Goal: Task Accomplishment & Management: Use online tool/utility

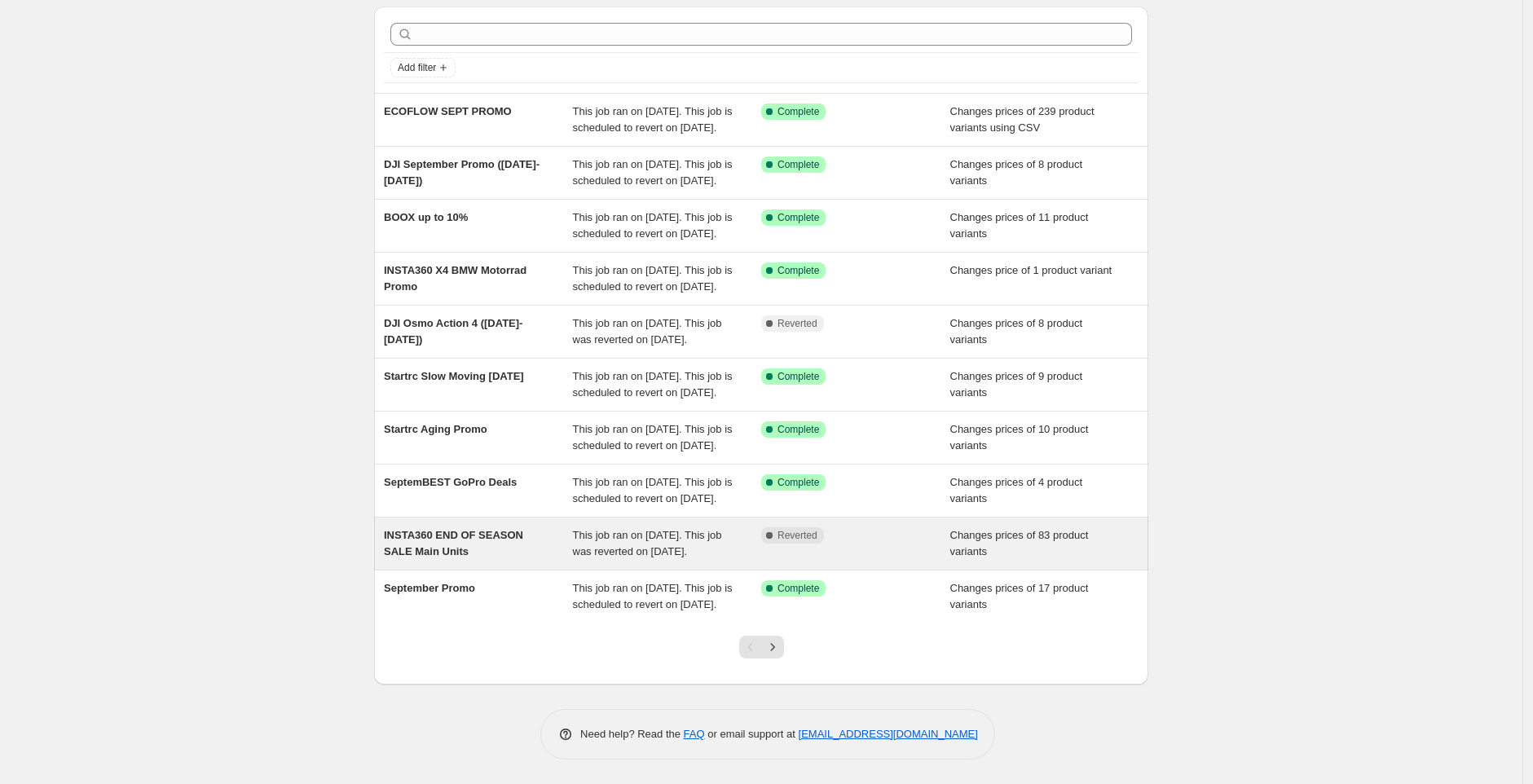
scroll to position [219, 0]
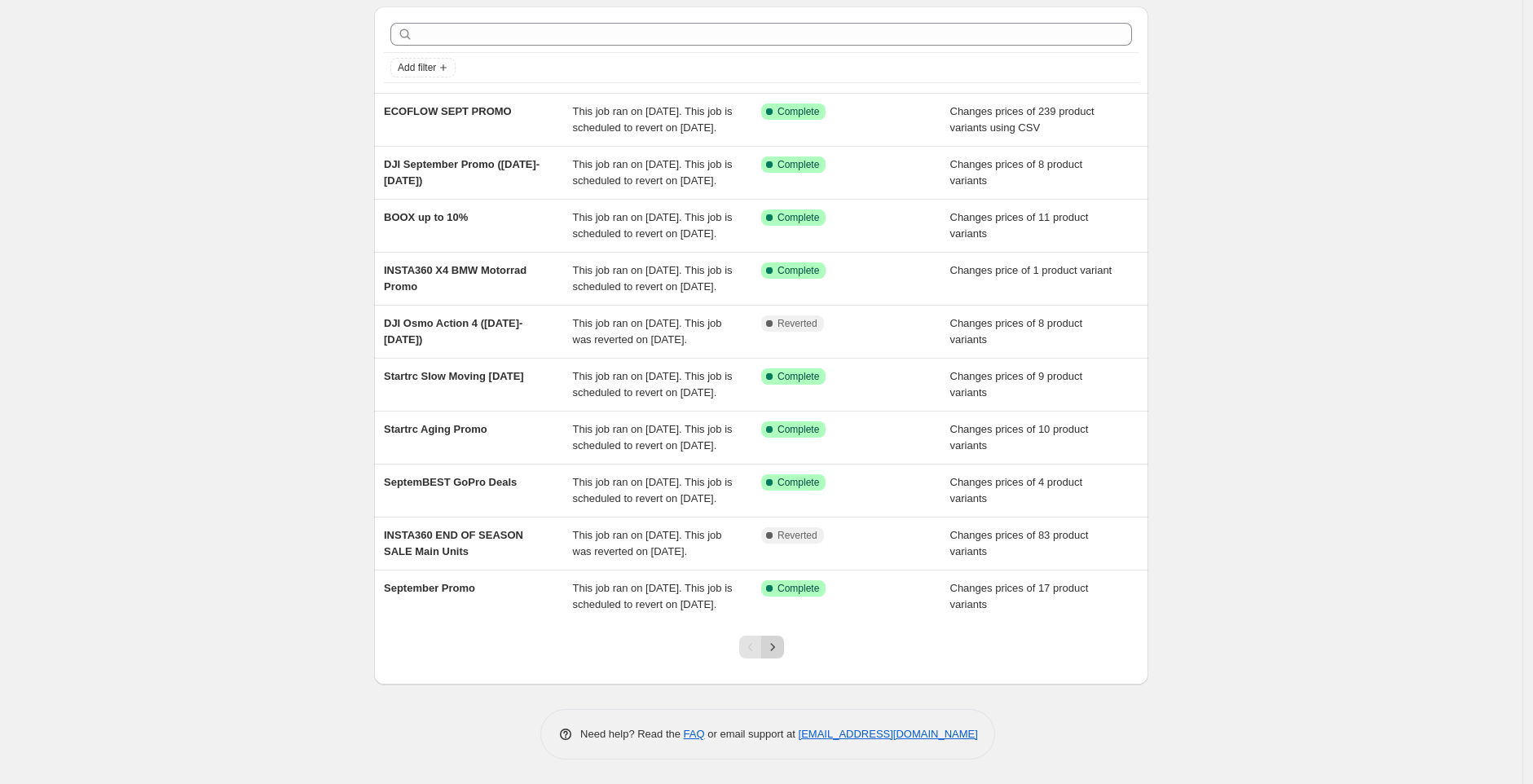
click at [775, 647] on icon "Next" at bounding box center [772, 647] width 4 height 8
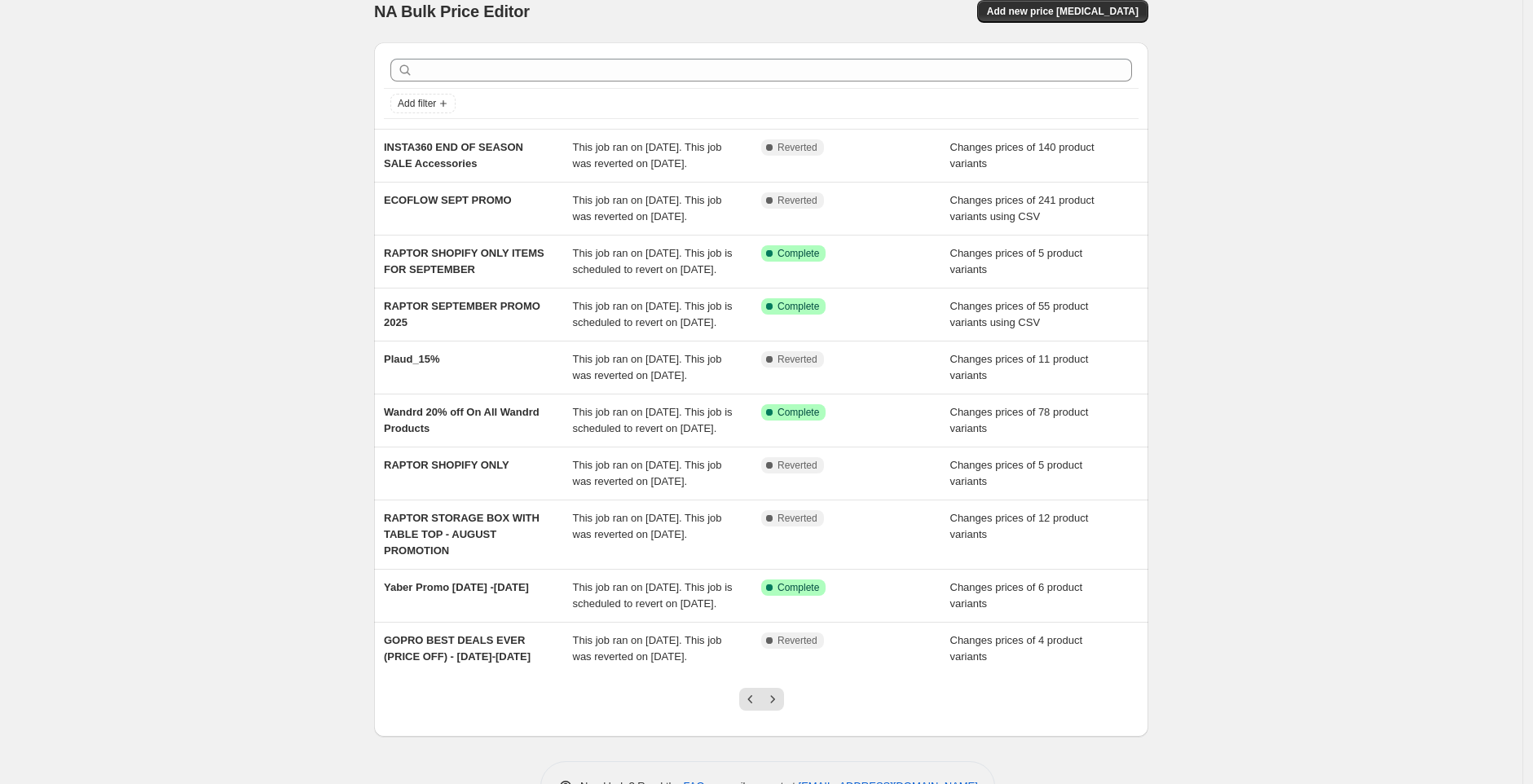
scroll to position [22, 0]
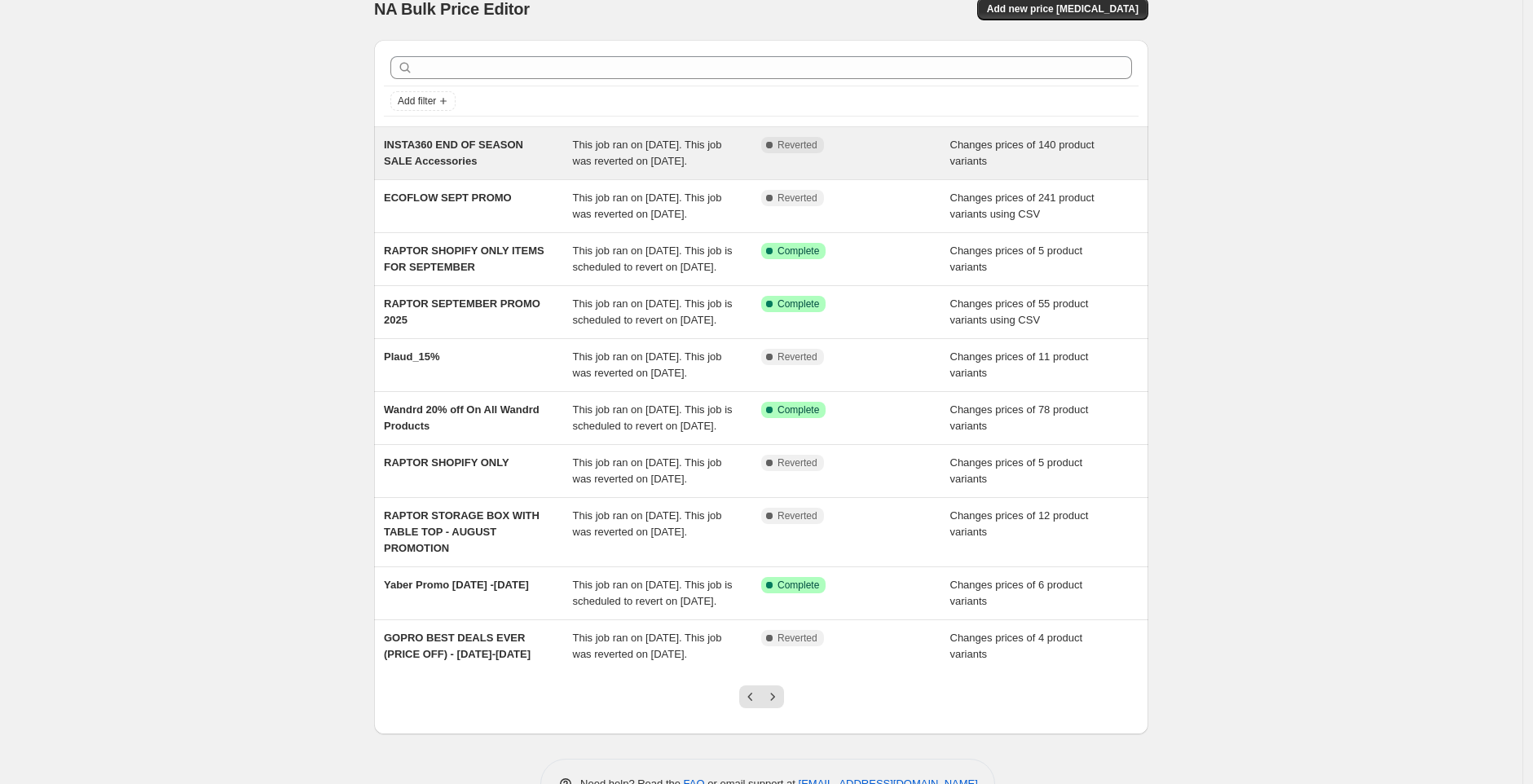
click at [747, 163] on div "This job ran on [DATE]. This job was reverted on [DATE]." at bounding box center [667, 153] width 189 height 32
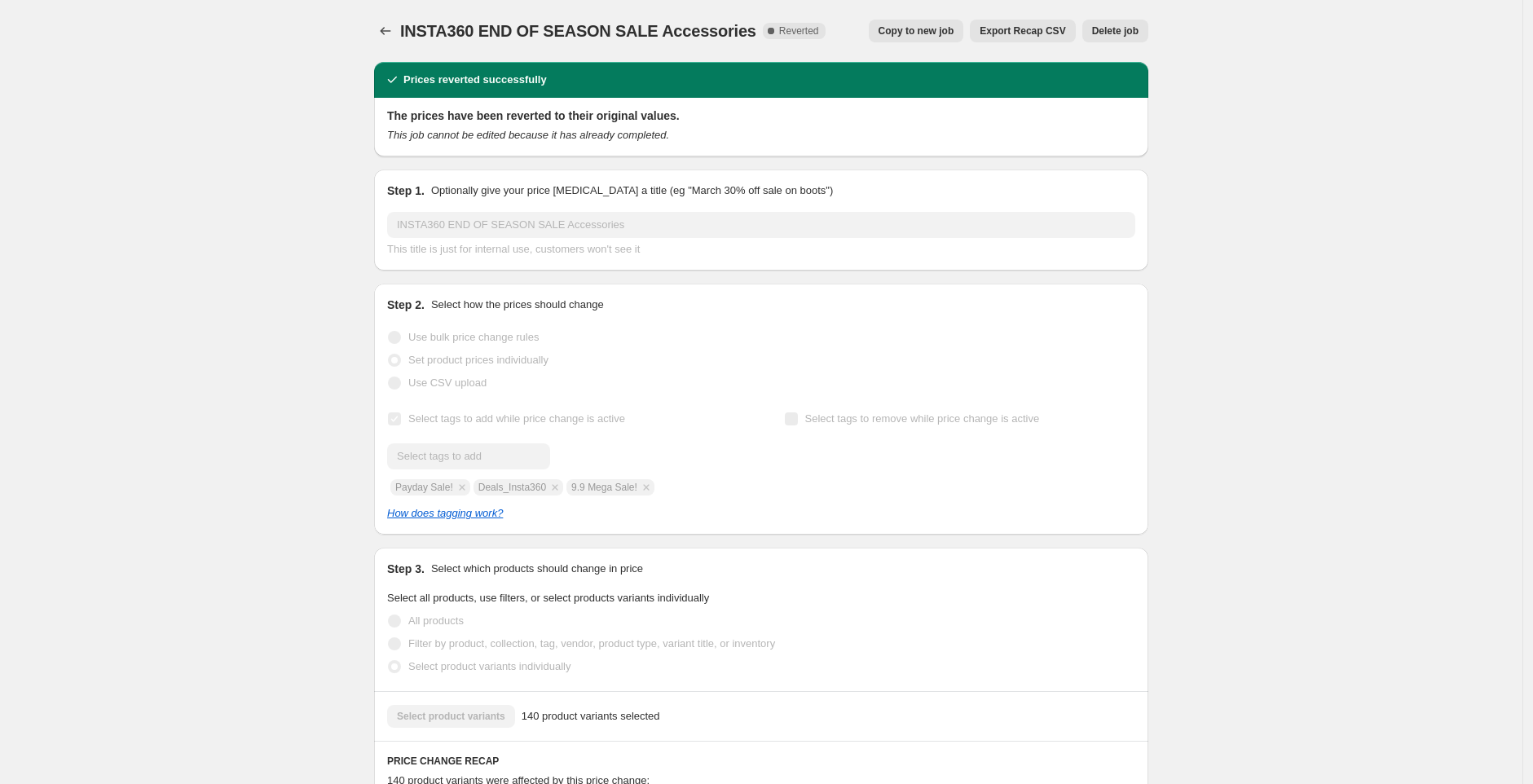
click at [895, 29] on span "Copy to new job" at bounding box center [916, 31] width 76 height 13
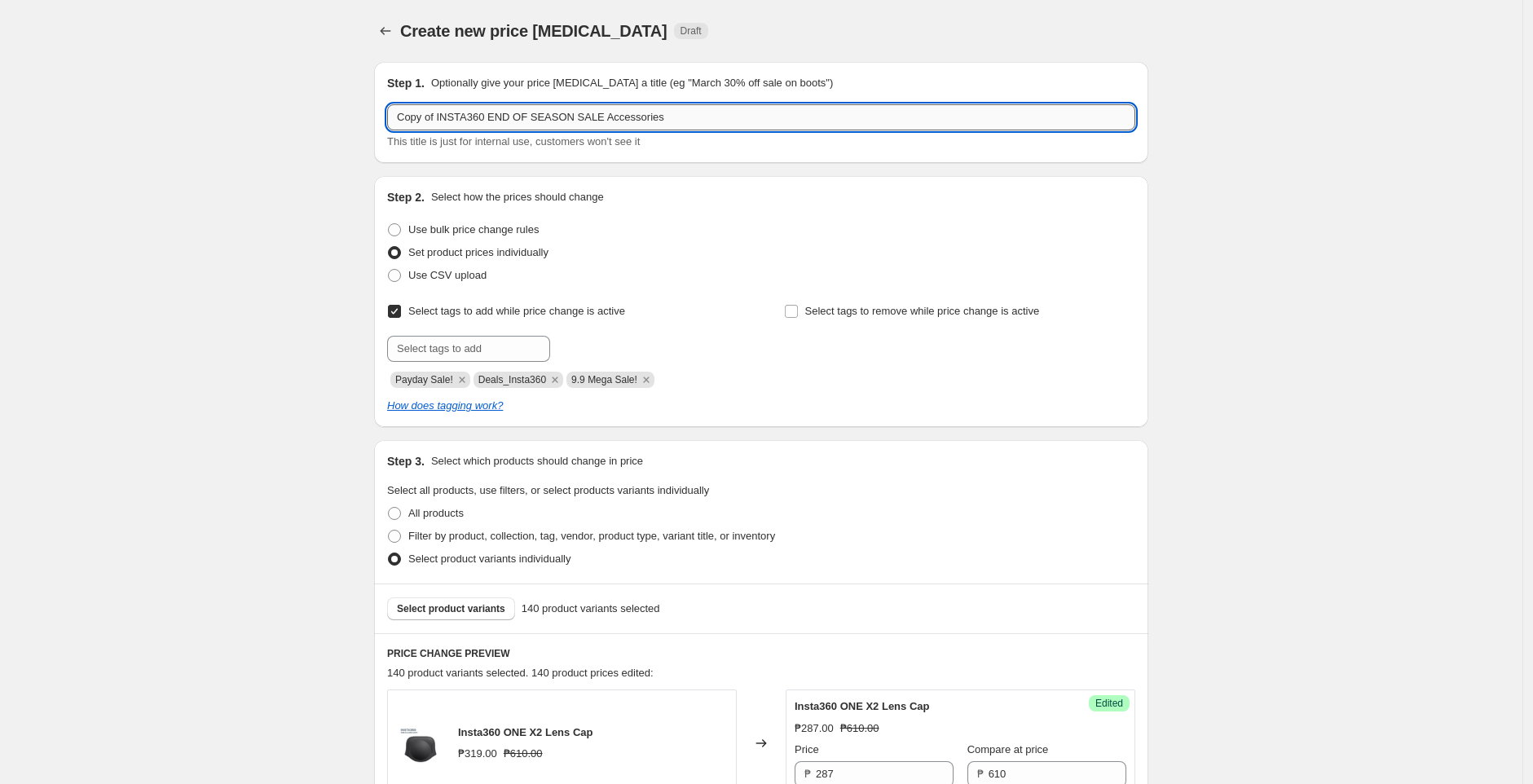
click at [440, 122] on input "Copy of INSTA360 END OF SEASON SALE Accessories" at bounding box center [760, 117] width 748 height 26
drag, startPoint x: 440, startPoint y: 119, endPoint x: 398, endPoint y: 124, distance: 42.3
click at [398, 124] on input "Copy of INSTA360 END OF SEASON SALE Accessories" at bounding box center [760, 117] width 748 height 26
type input "Extended INSTA360 END OF SEASON SALE Accessories"
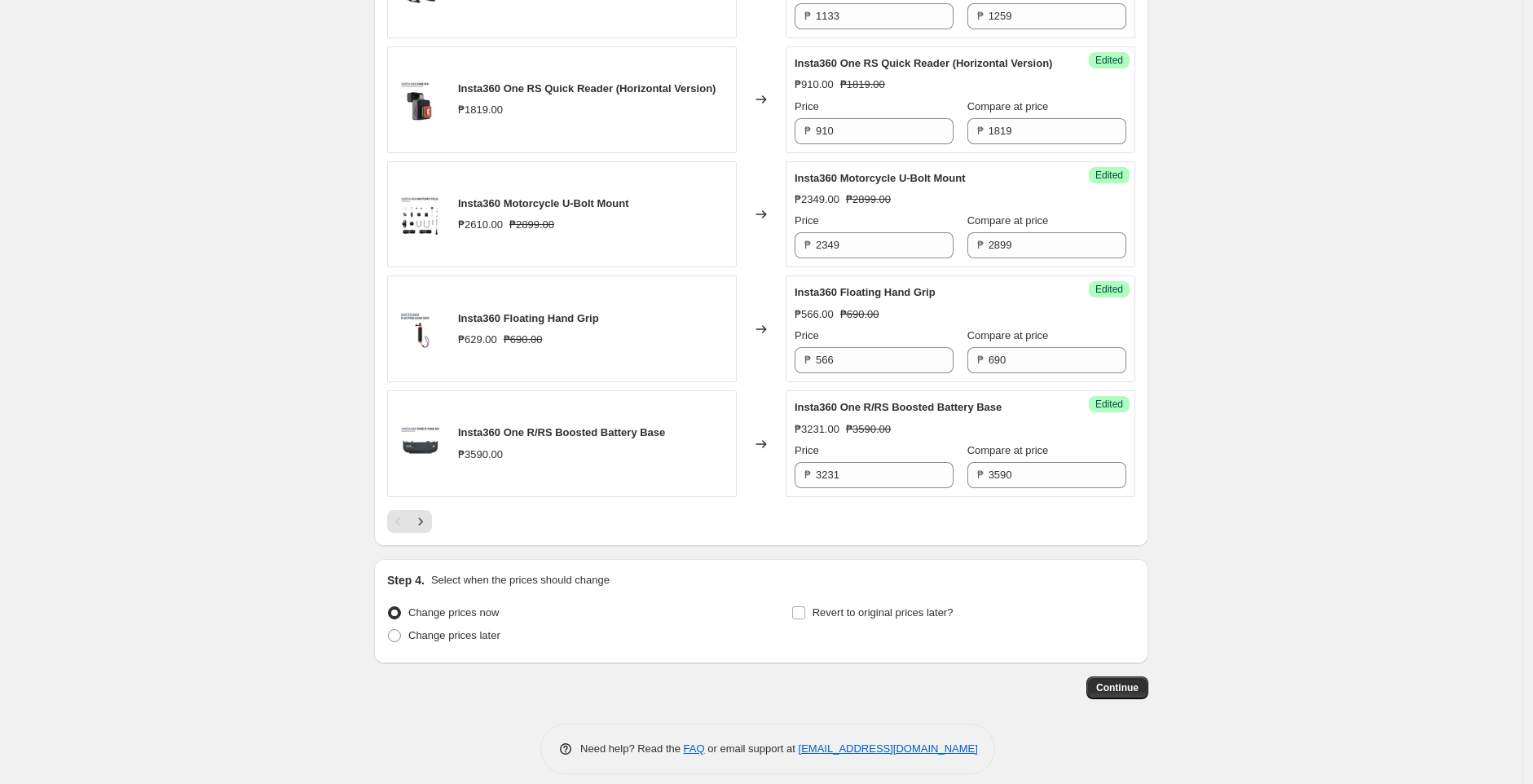
scroll to position [2594, 0]
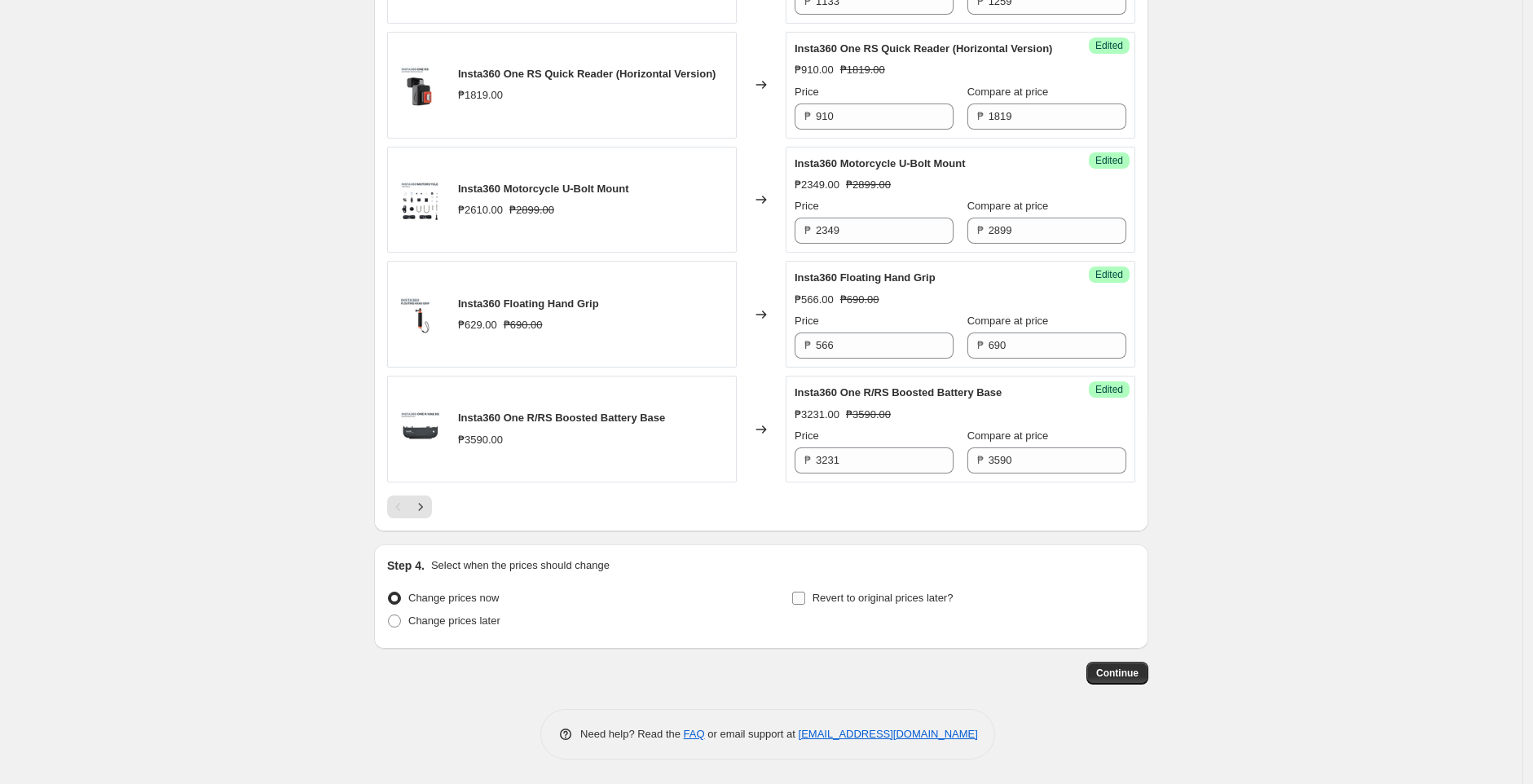
click at [818, 596] on span "Revert to original prices later?" at bounding box center [883, 597] width 141 height 12
click at [805, 596] on input "Revert to original prices later?" at bounding box center [798, 598] width 13 height 13
checkbox input "true"
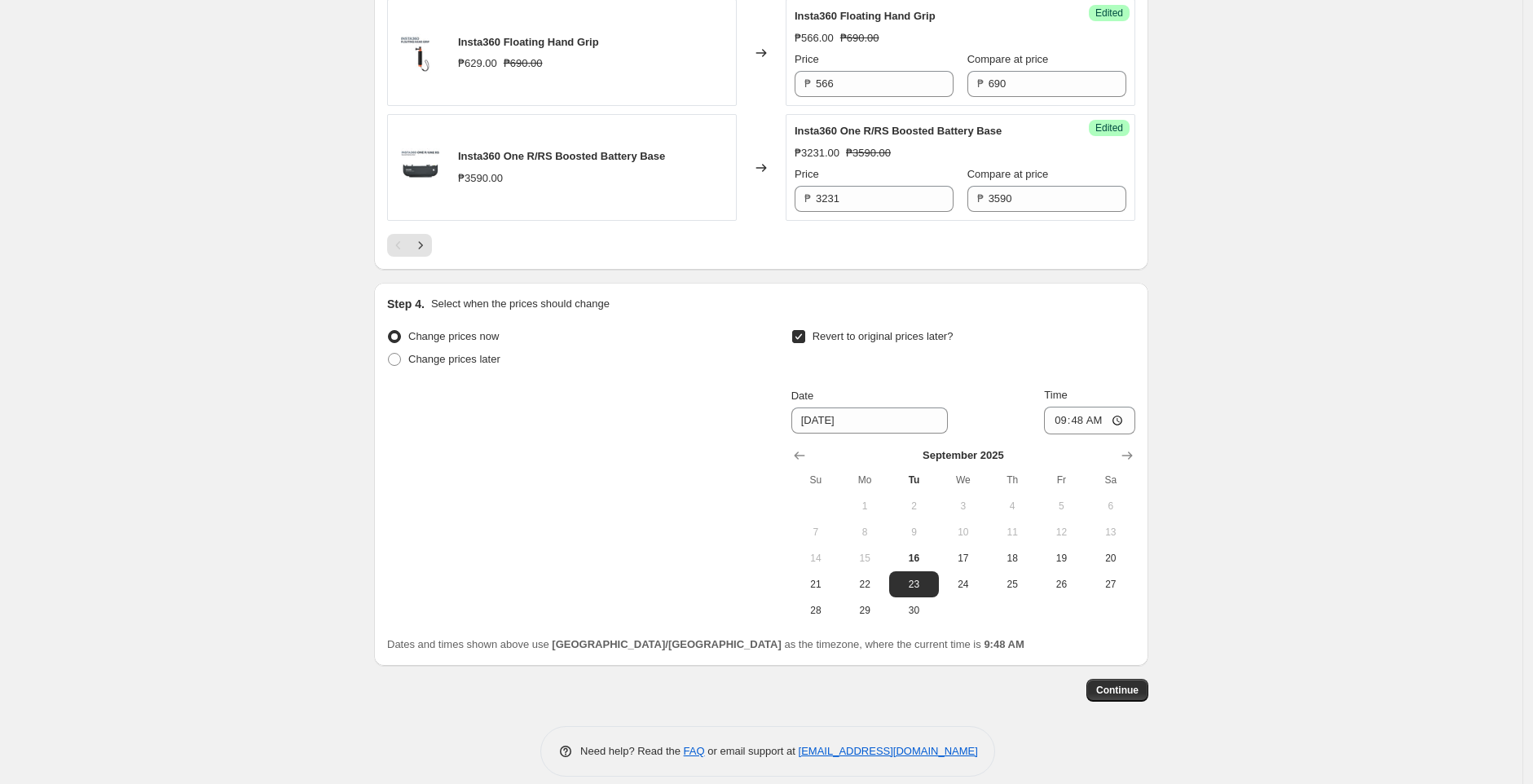
scroll to position [2872, 0]
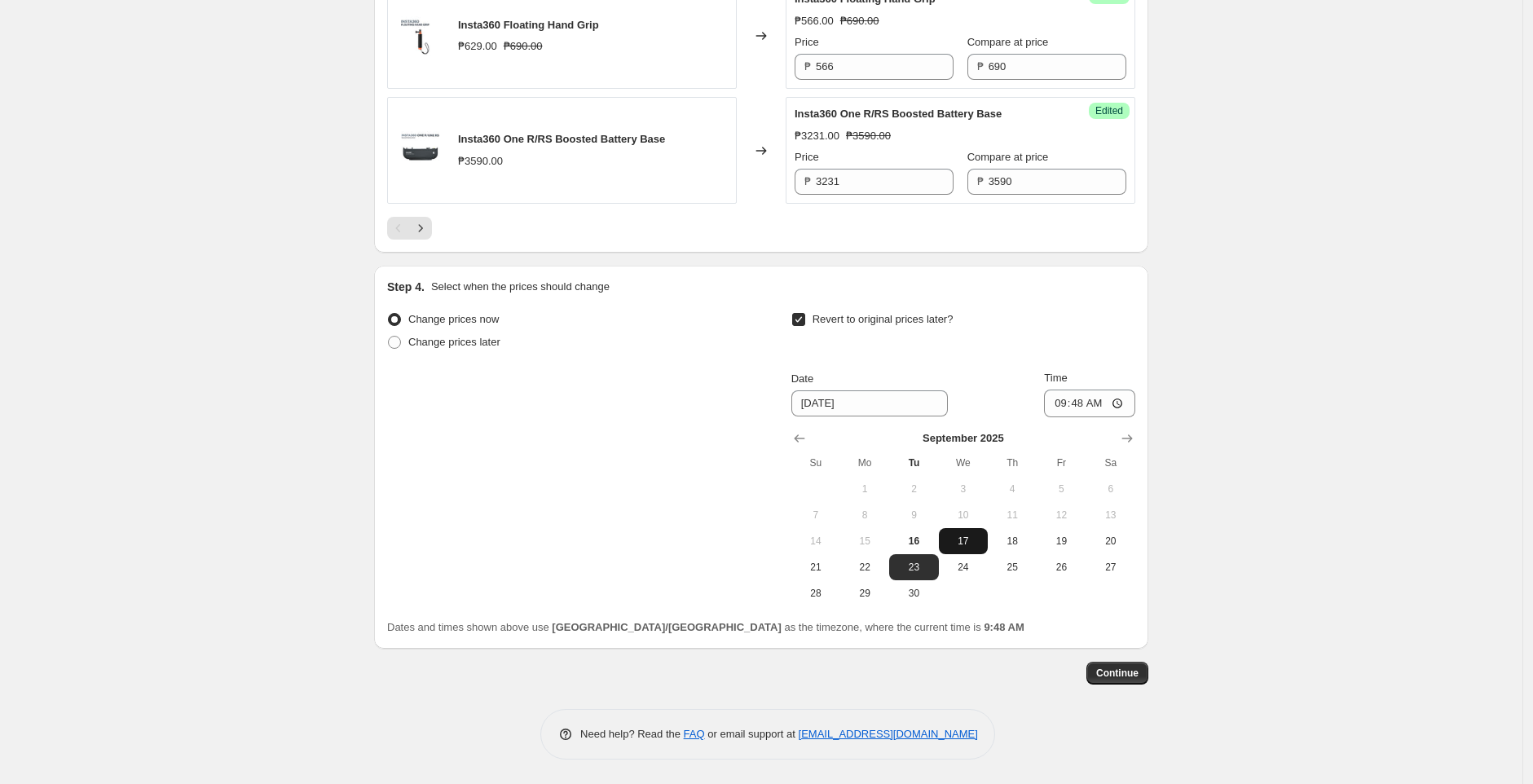
click at [968, 536] on span "17" at bounding box center [964, 541] width 36 height 13
type input "[DATE]"
click at [1123, 417] on input "09:48" at bounding box center [1089, 403] width 91 height 28
type input "14:59"
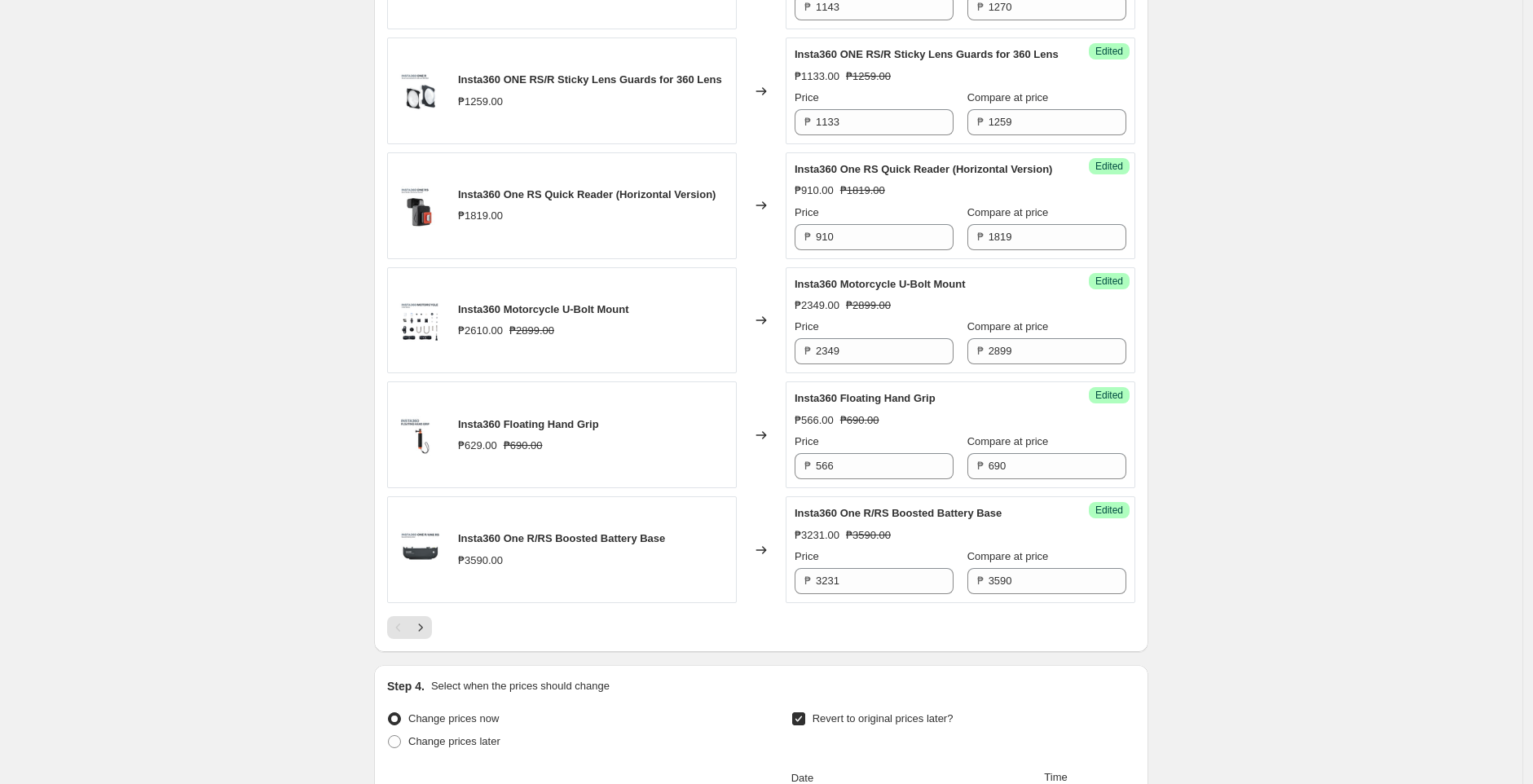
scroll to position [2872, 0]
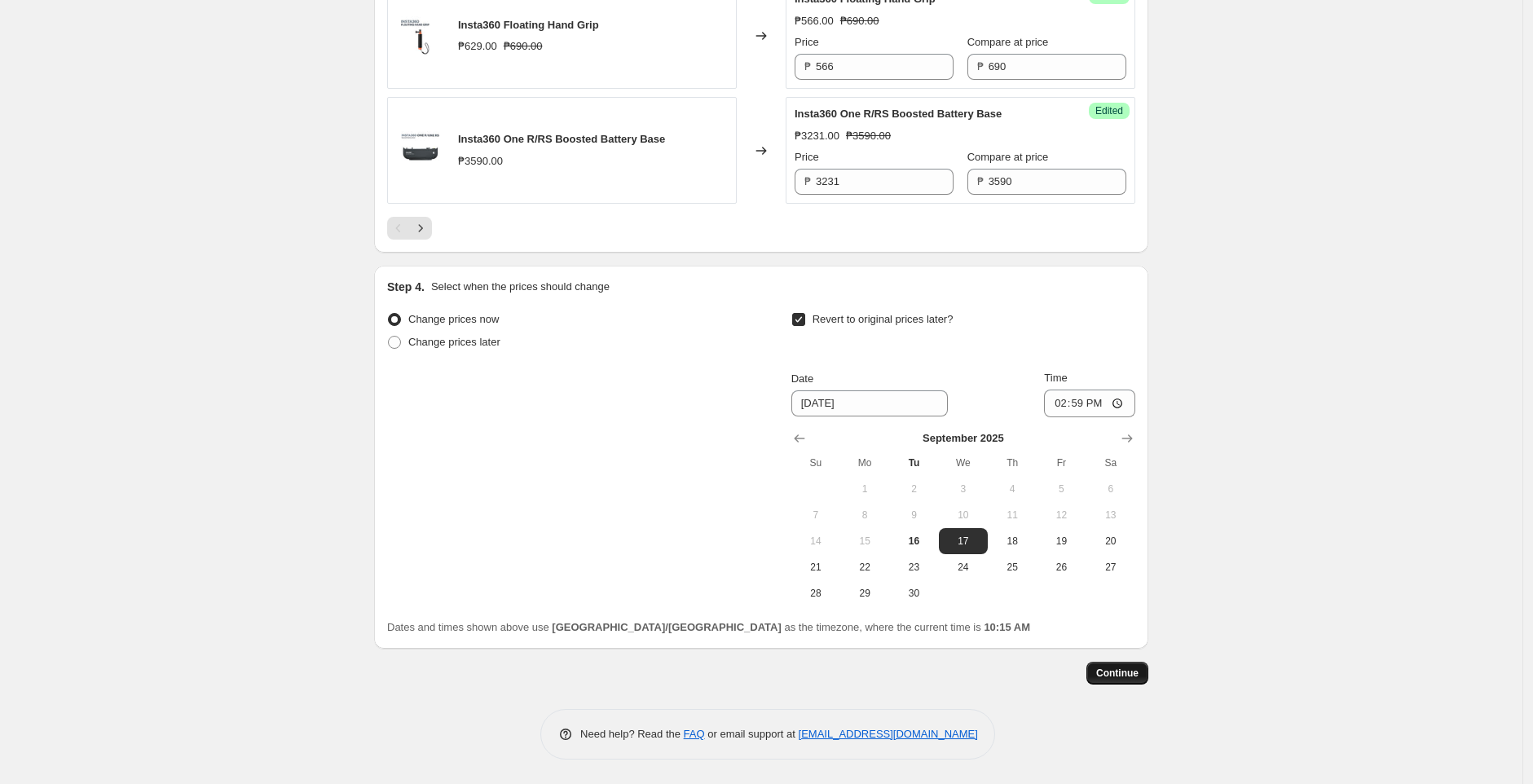
click at [1132, 665] on button "Continue" at bounding box center [1117, 673] width 62 height 23
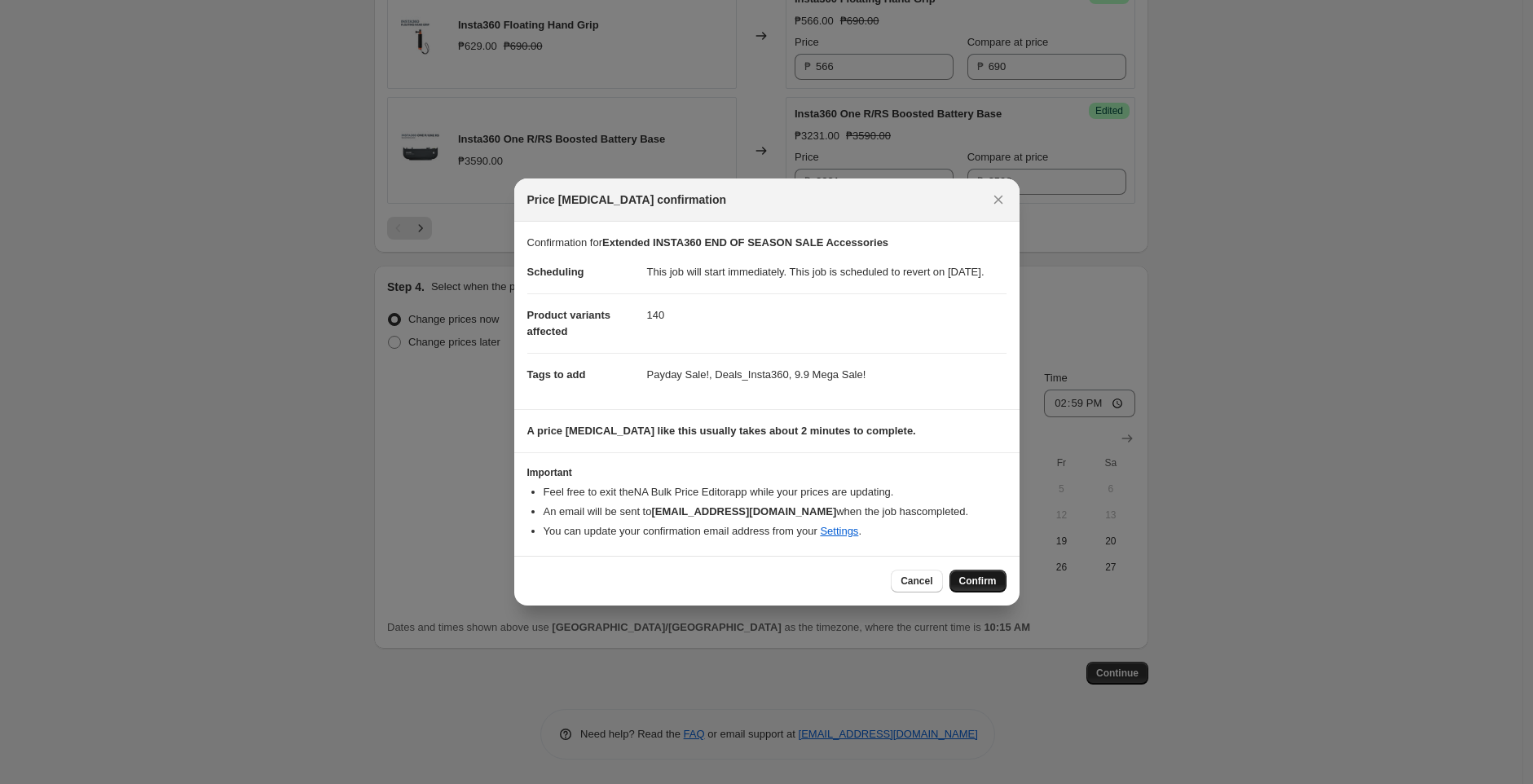
click at [971, 585] on span "Confirm" at bounding box center [977, 581] width 37 height 13
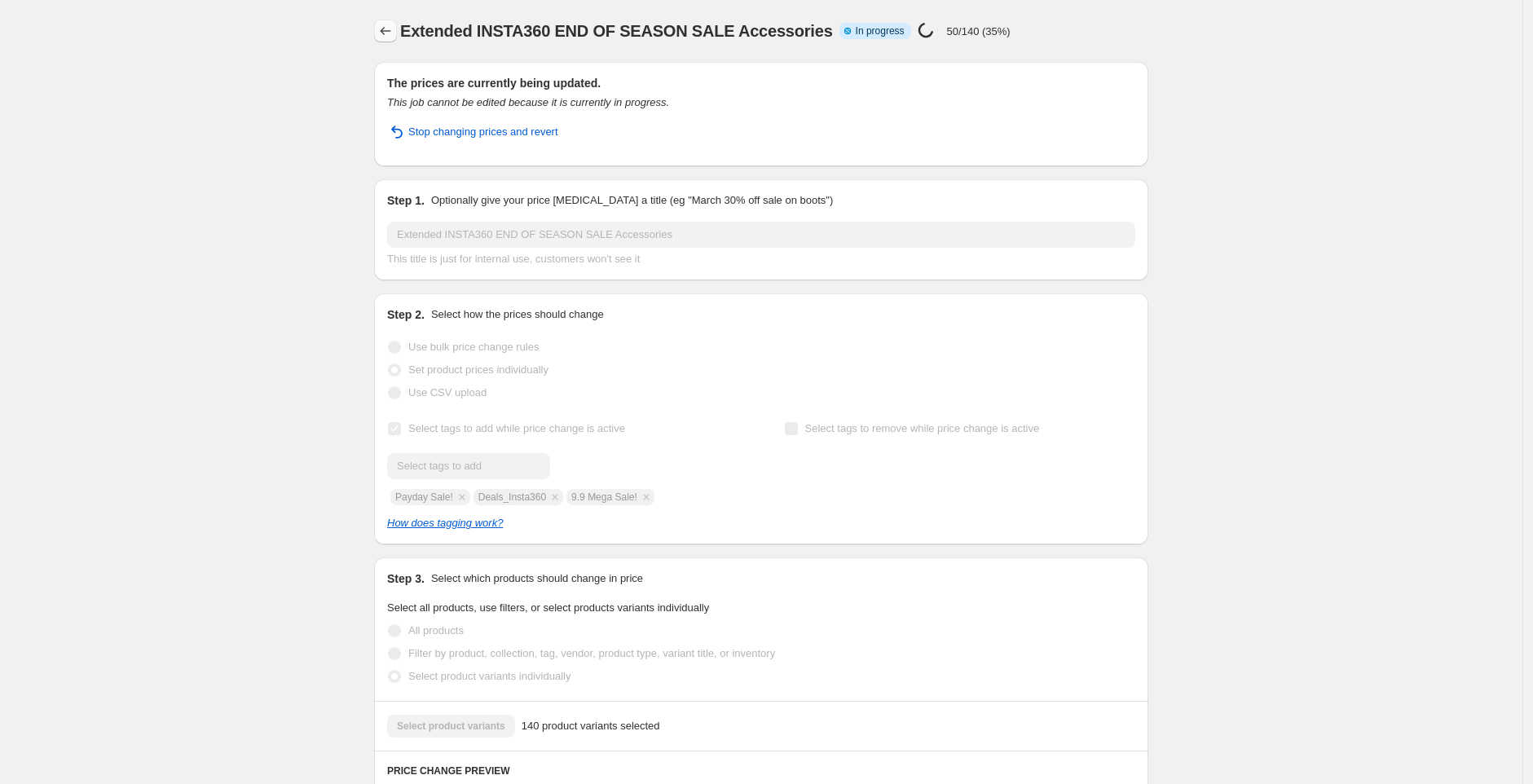
click at [391, 29] on icon "Price change jobs" at bounding box center [385, 30] width 16 height 16
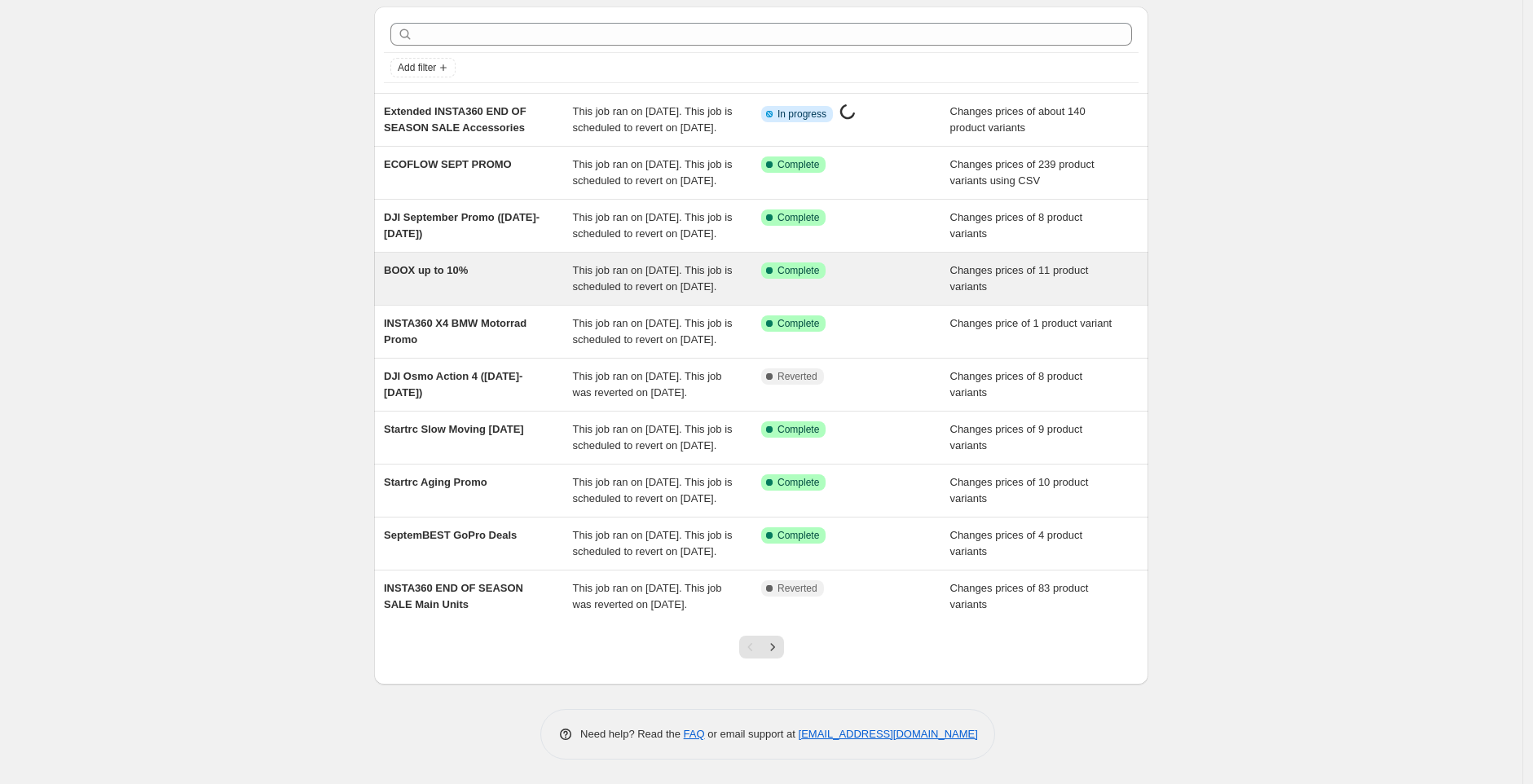
scroll to position [219, 0]
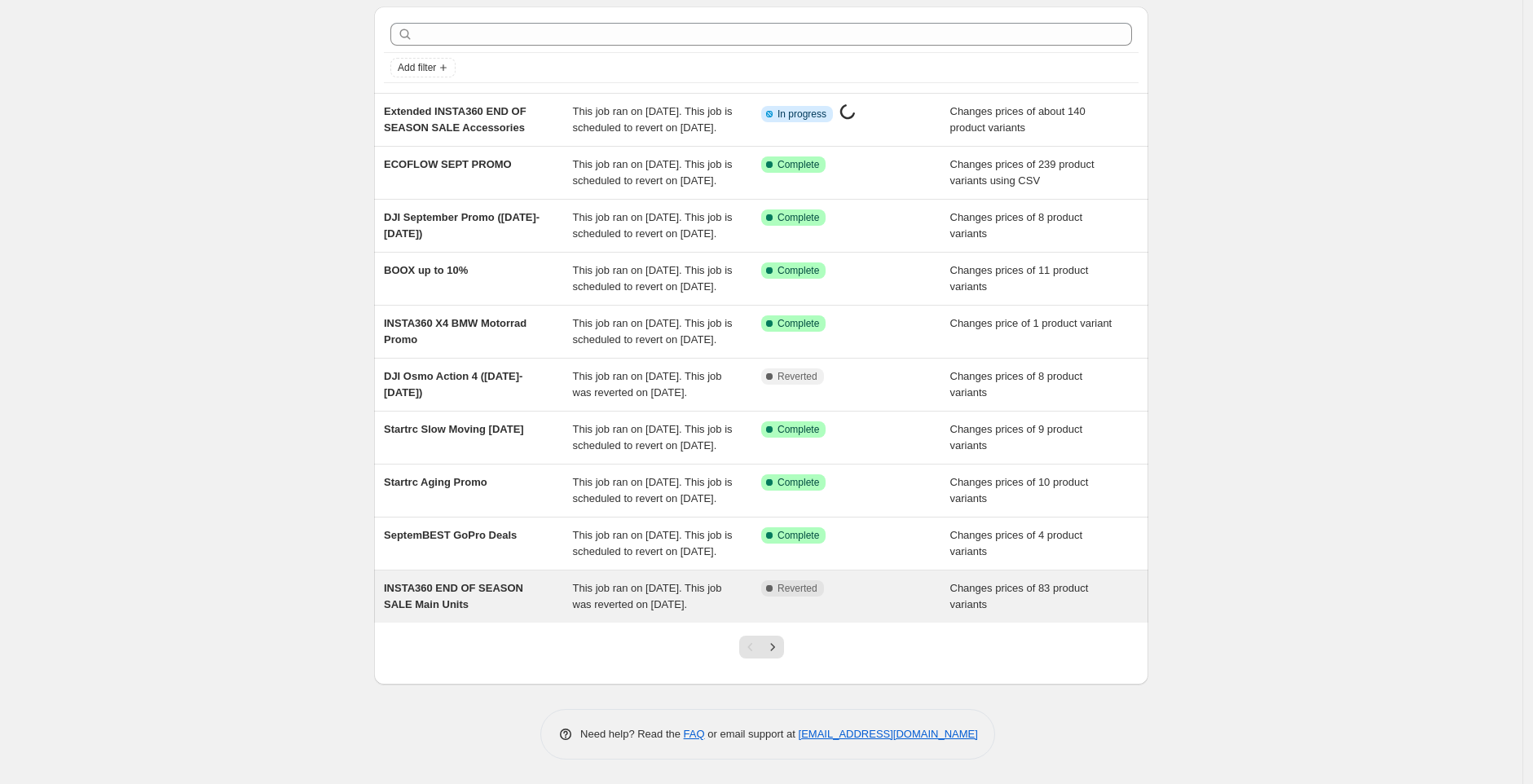
click at [634, 586] on span "This job ran on [DATE]. This job was reverted on [DATE]." at bounding box center [647, 596] width 149 height 29
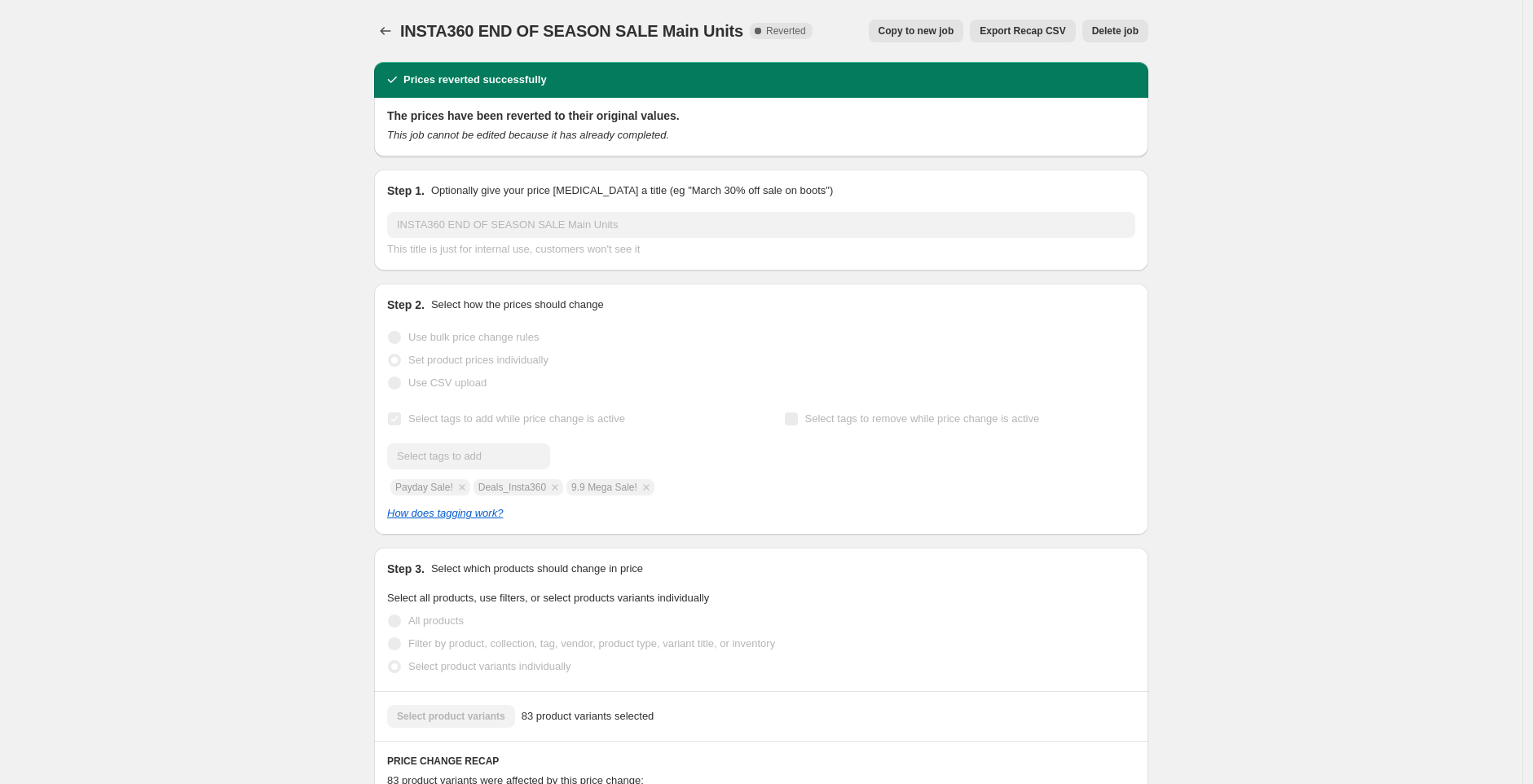
click at [901, 37] on span "Copy to new job" at bounding box center [916, 31] width 76 height 13
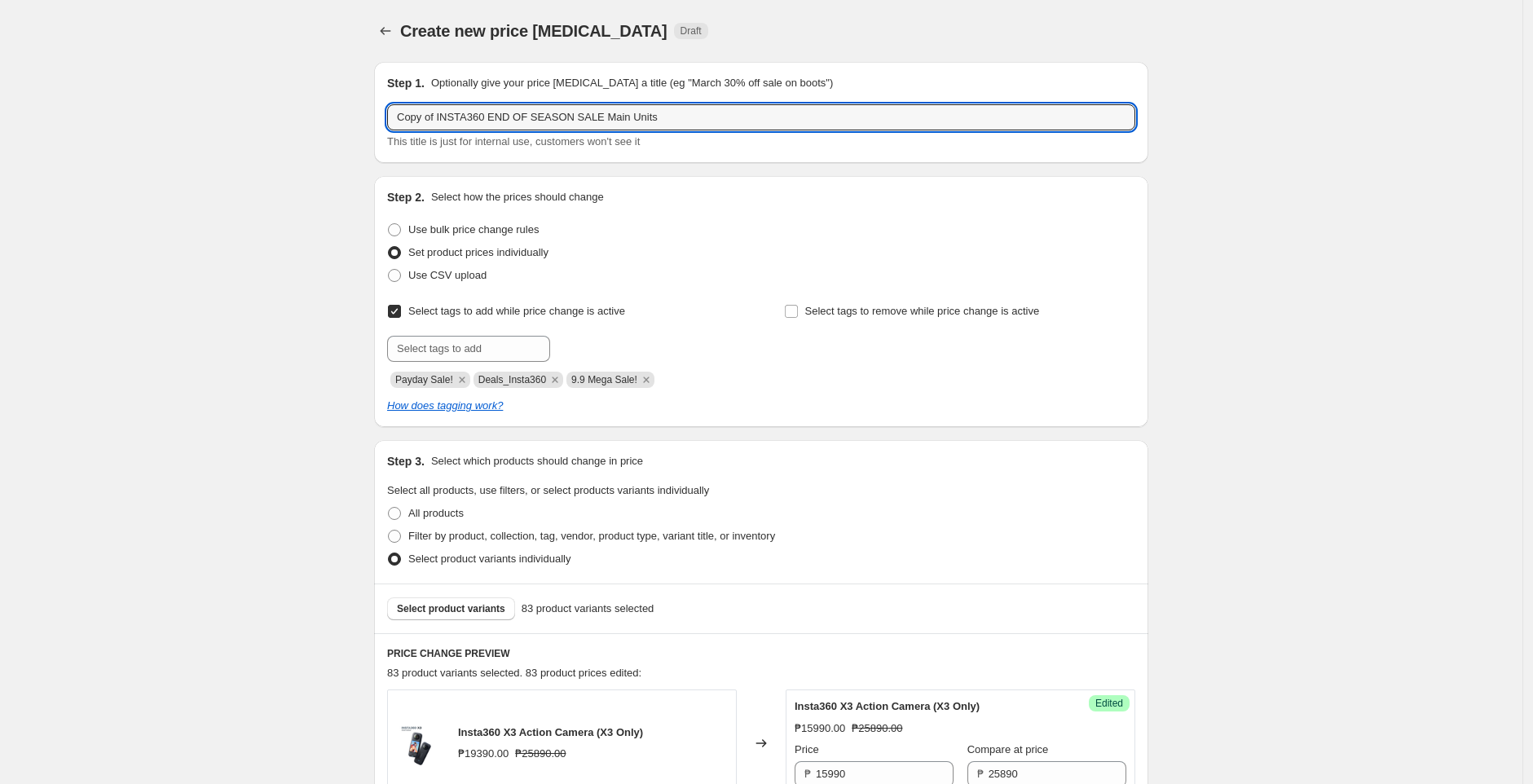
drag, startPoint x: 438, startPoint y: 119, endPoint x: 385, endPoint y: 115, distance: 53.2
click at [385, 115] on div "Step 1. Optionally give your price [MEDICAL_DATA] a title (eg "March 30% off sa…" at bounding box center [761, 112] width 775 height 101
type input "Extended INSTA360 END OF SEASON SALE Main Units"
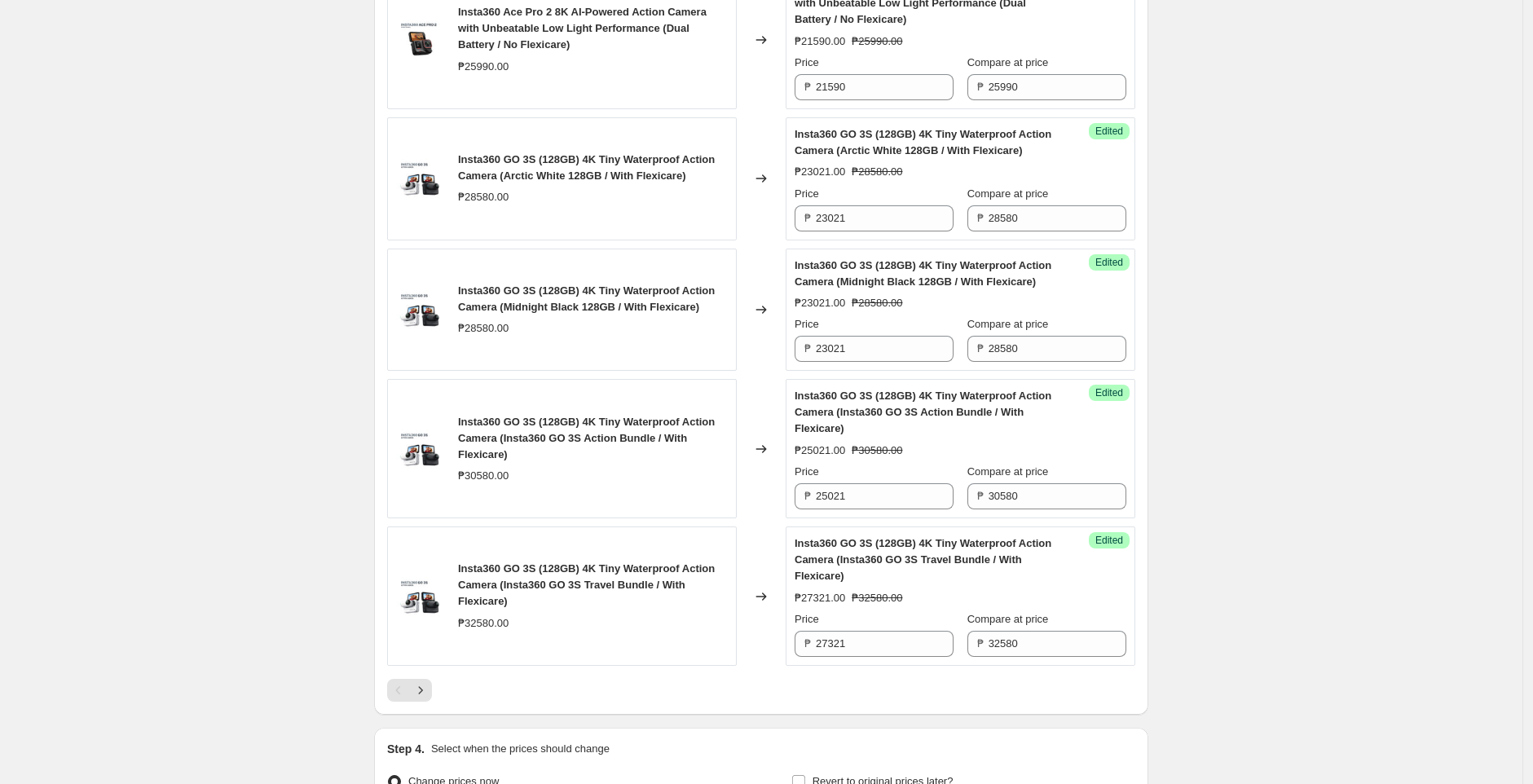
scroll to position [2953, 0]
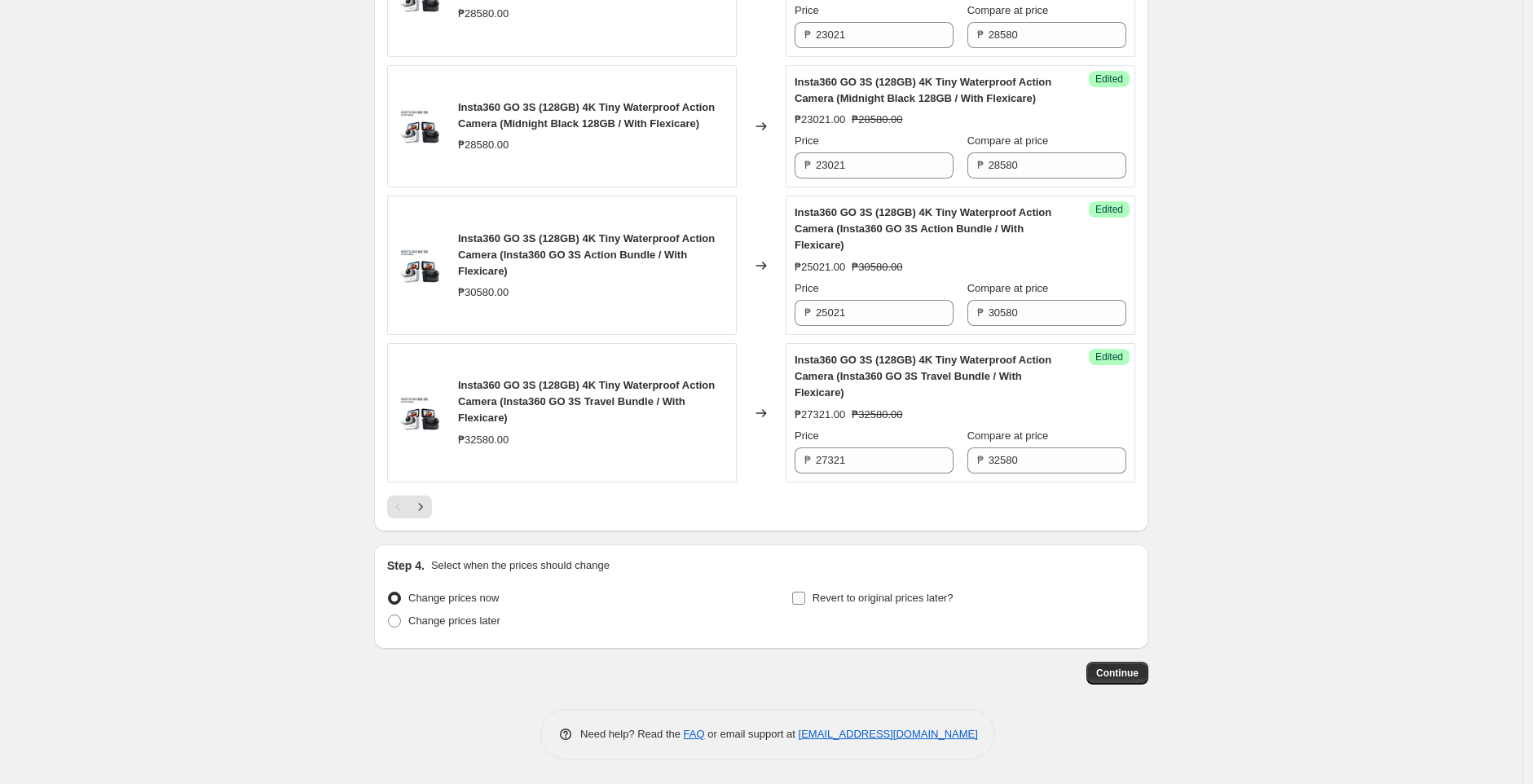
click at [805, 596] on input "Revert to original prices later?" at bounding box center [798, 598] width 13 height 13
checkbox input "true"
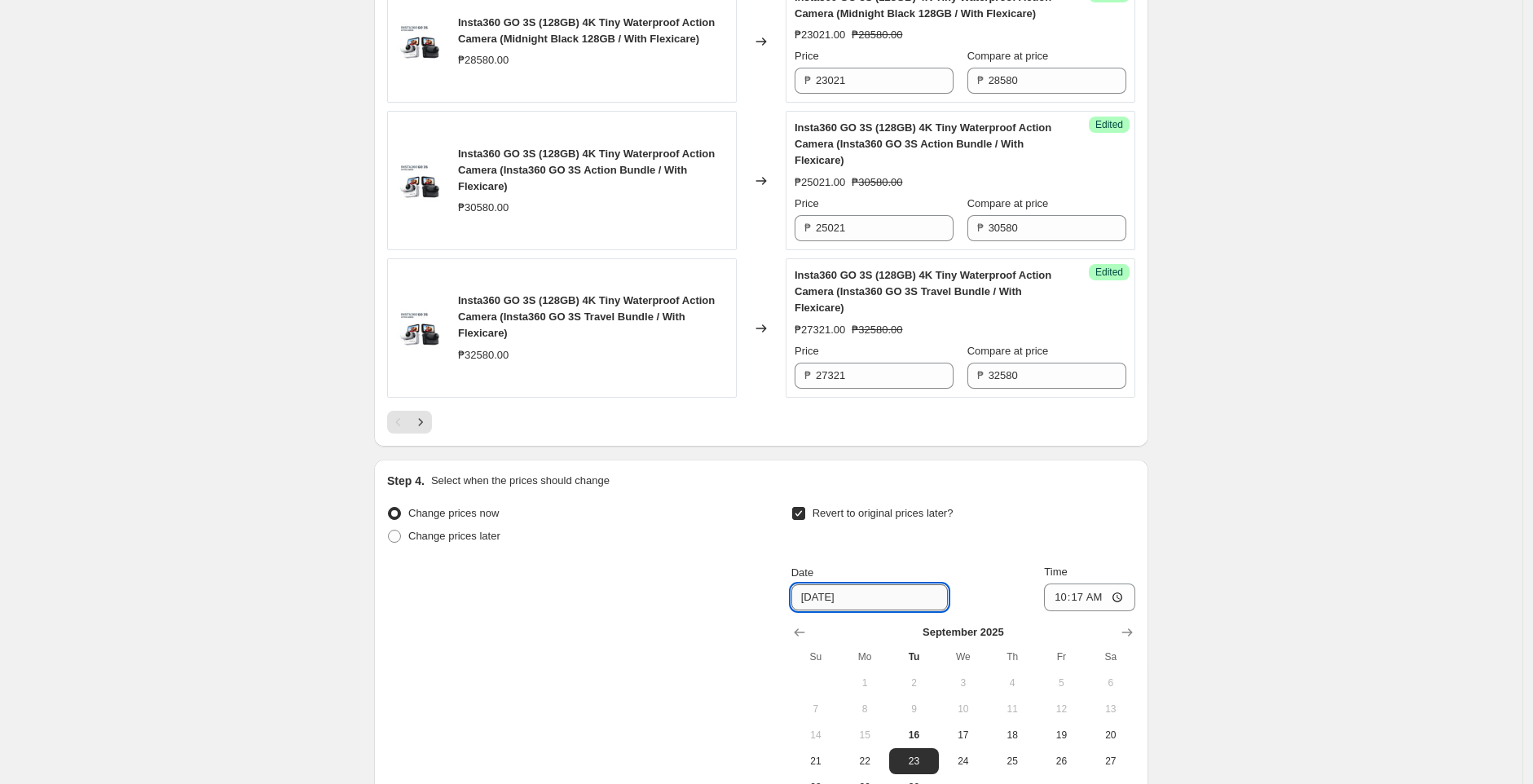
click at [860, 610] on input "[DATE]" at bounding box center [870, 597] width 157 height 26
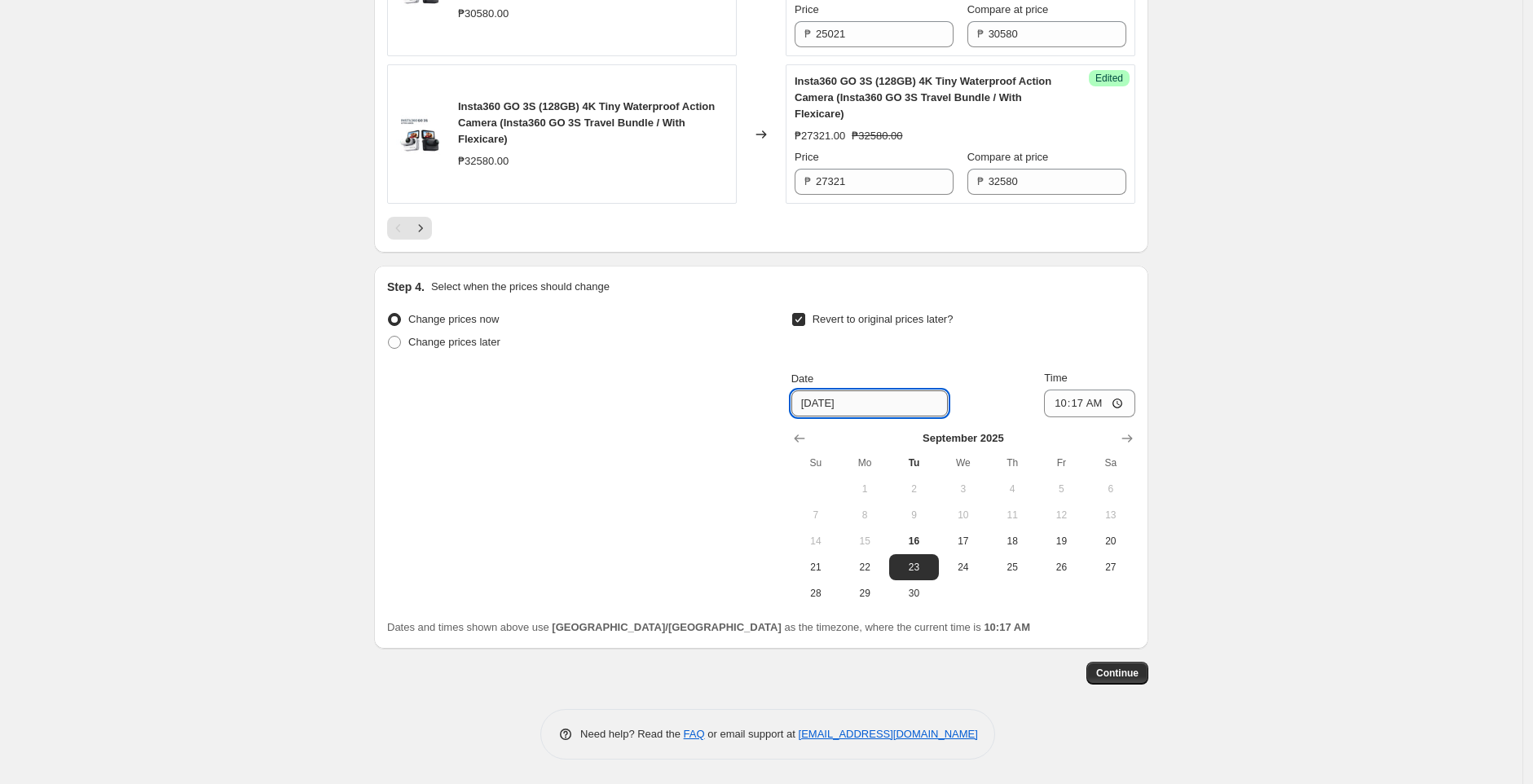
scroll to position [3231, 0]
click at [966, 545] on span "17" at bounding box center [964, 541] width 36 height 13
type input "[DATE]"
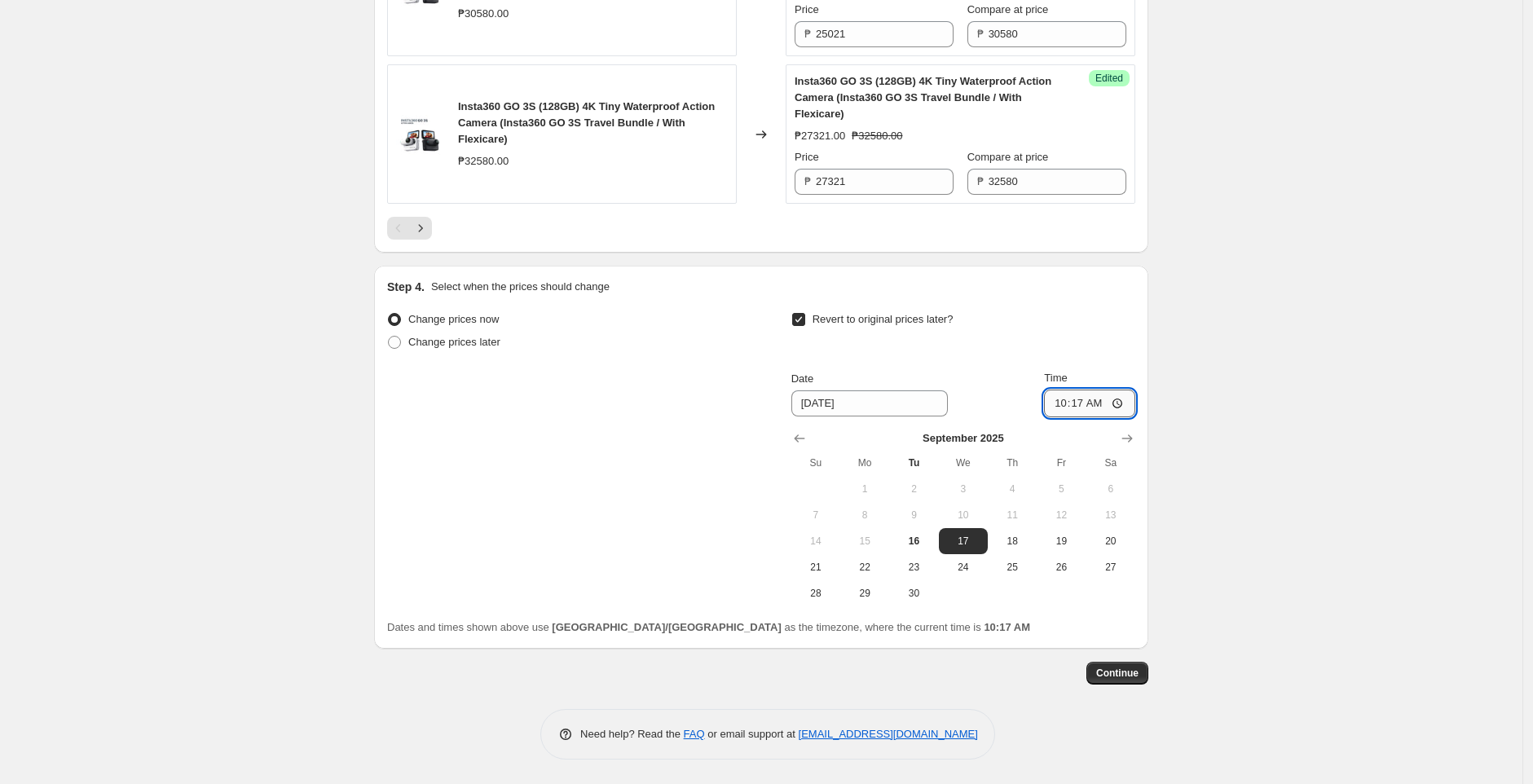
click at [1125, 401] on input "10:17" at bounding box center [1089, 403] width 91 height 28
type input "14:59"
click at [1126, 674] on span "Continue" at bounding box center [1117, 673] width 43 height 13
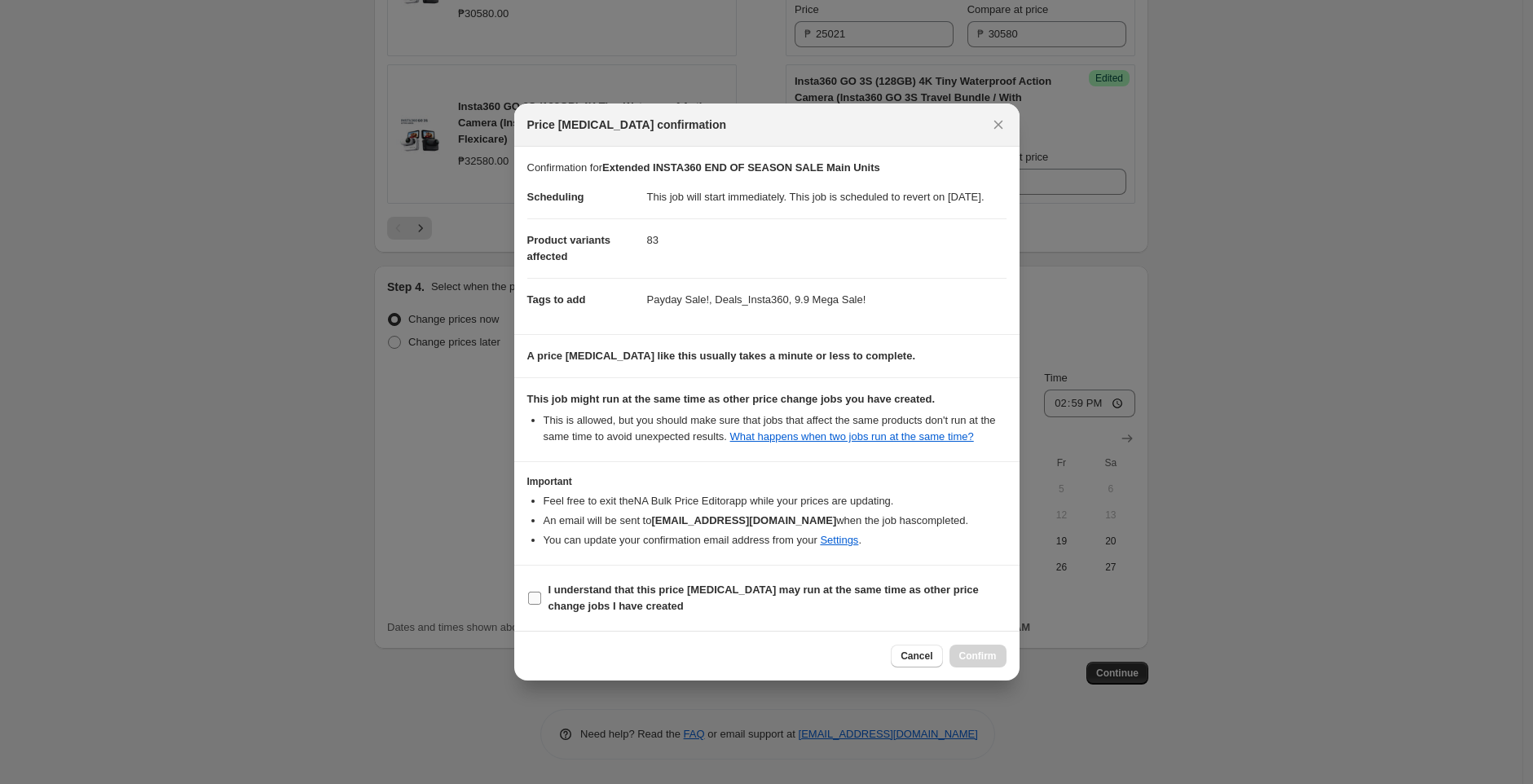
click at [655, 606] on b "I understand that this price [MEDICAL_DATA] may run at the same time as other p…" at bounding box center [763, 598] width 431 height 29
click at [541, 604] on input "I understand that this price [MEDICAL_DATA] may run at the same time as other p…" at bounding box center [535, 598] width 13 height 13
click at [856, 612] on span "I understand that this price [MEDICAL_DATA] may run at the same time as other p…" at bounding box center [777, 598] width 458 height 32
click at [541, 604] on input "I understand that this price [MEDICAL_DATA] may run at the same time as other p…" at bounding box center [535, 598] width 13 height 13
click at [872, 615] on span "I understand that this price [MEDICAL_DATA] may run at the same time as other p…" at bounding box center [777, 598] width 458 height 32
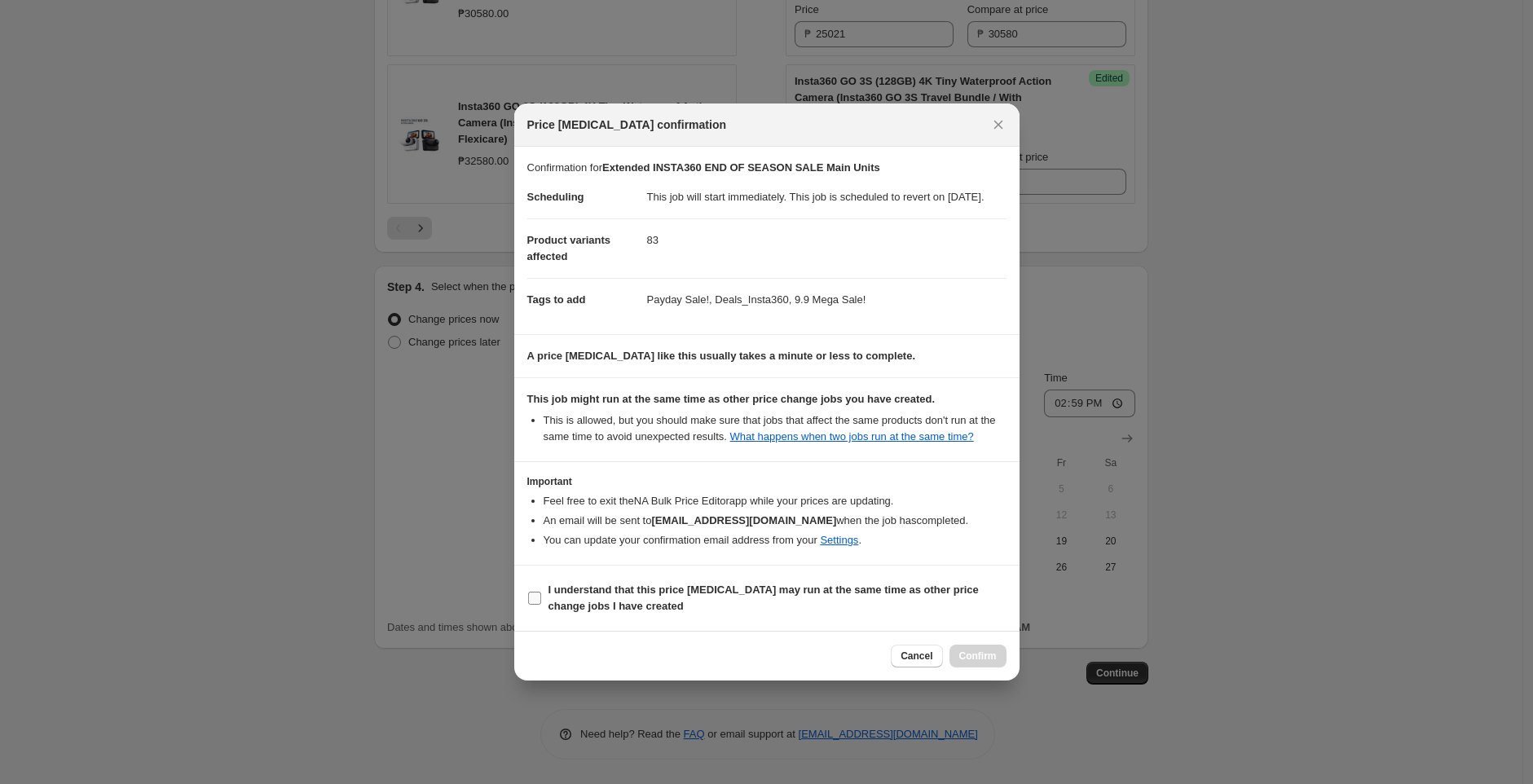
click at [541, 604] on input "I understand that this price [MEDICAL_DATA] may run at the same time as other p…" at bounding box center [535, 598] width 13 height 13
checkbox input "true"
click at [992, 662] on span "Confirm" at bounding box center [977, 656] width 37 height 13
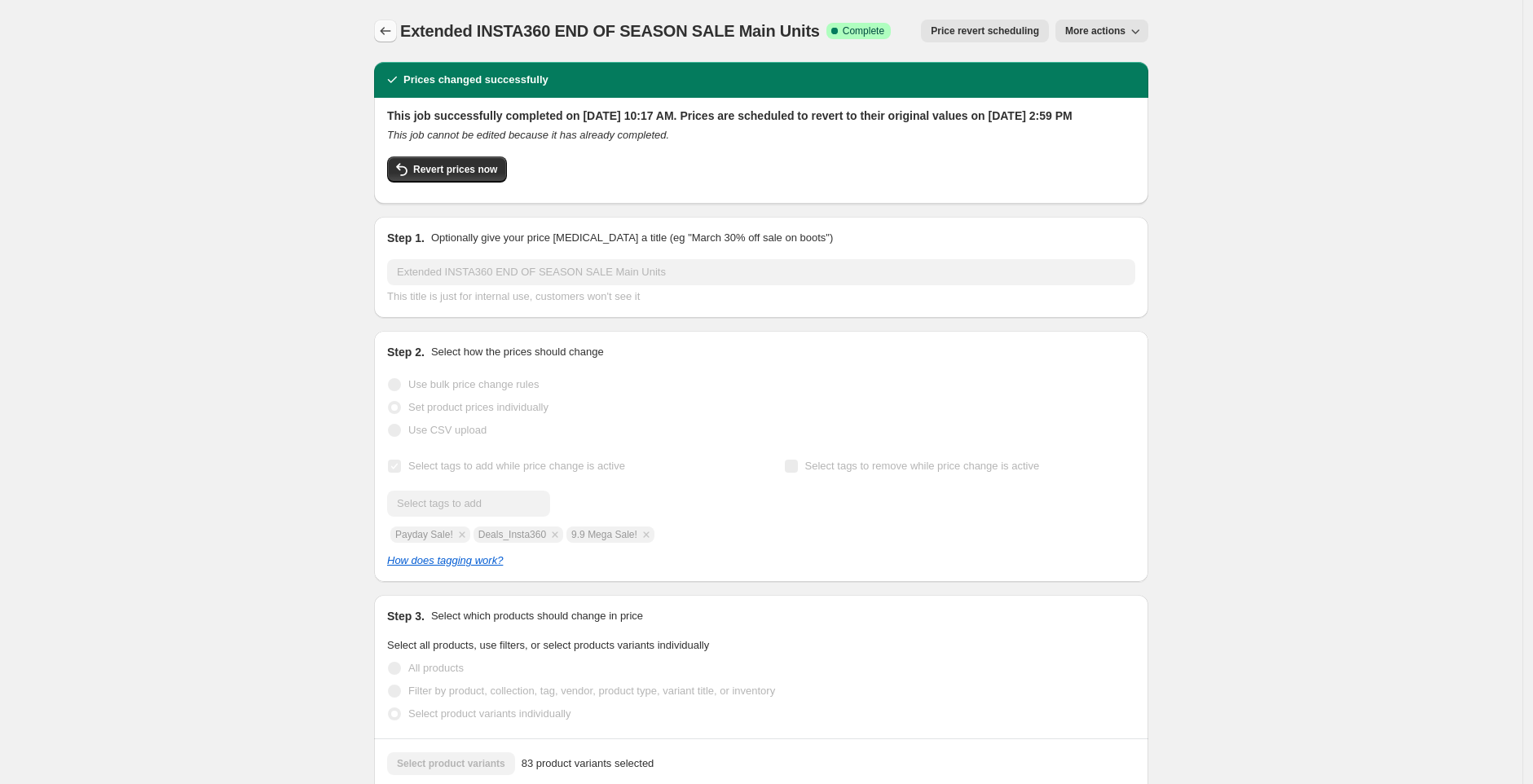
click at [378, 31] on button "Price change jobs" at bounding box center [386, 31] width 23 height 23
